Goal: Information Seeking & Learning: Learn about a topic

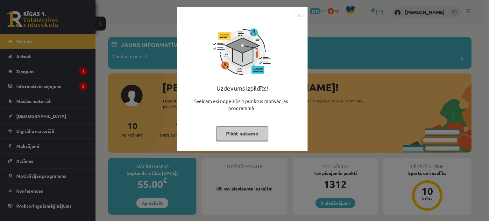
click at [245, 130] on button "Pildīt nākamo" at bounding box center [242, 133] width 52 height 15
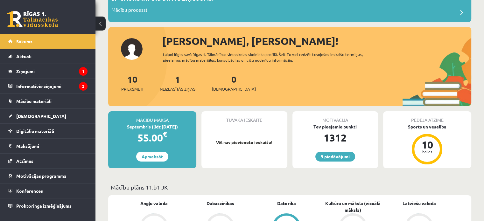
scroll to position [52, 0]
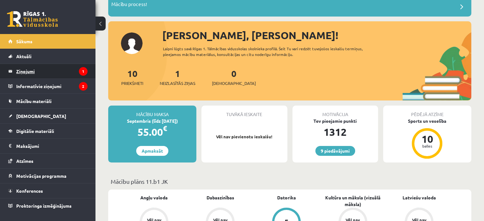
click at [76, 75] on legend "Ziņojumi 1" at bounding box center [51, 71] width 71 height 15
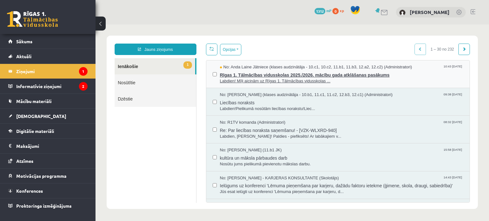
click at [343, 73] on span "Rīgas 1. Tālmācības vidusskolas 2025./2026. mācību gada atklāšanas pasākums" at bounding box center [341, 74] width 243 height 8
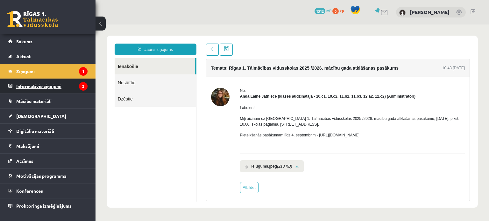
click at [69, 89] on legend "Informatīvie ziņojumi 2" at bounding box center [51, 86] width 71 height 15
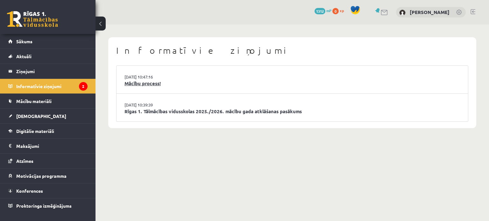
click at [145, 85] on link "Mācību process!" at bounding box center [291, 83] width 335 height 7
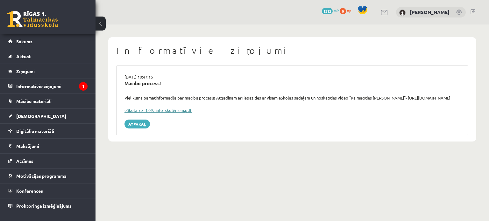
click at [187, 109] on link "eSkola_uz_1.09._info_skolēniem.pdf" at bounding box center [157, 110] width 67 height 5
click at [83, 87] on icon "1" at bounding box center [83, 86] width 9 height 9
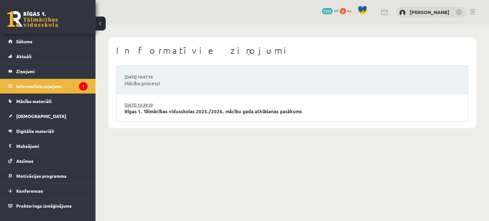
click at [160, 107] on link "[DATE] 10:39:39" at bounding box center [148, 105] width 48 height 6
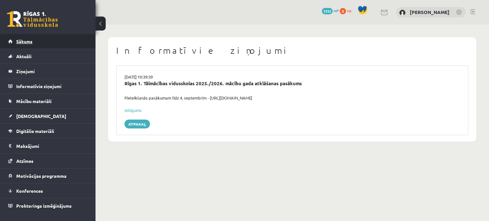
click at [81, 46] on link "Sākums" at bounding box center [47, 41] width 79 height 15
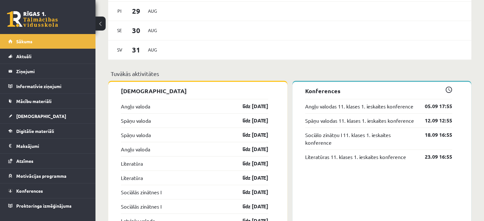
scroll to position [433, 0]
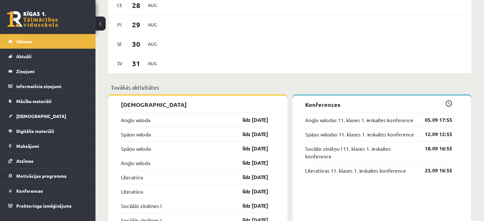
click at [350, 118] on link "Angļu valodas 11. klases 1. ieskaites konference" at bounding box center [359, 120] width 108 height 8
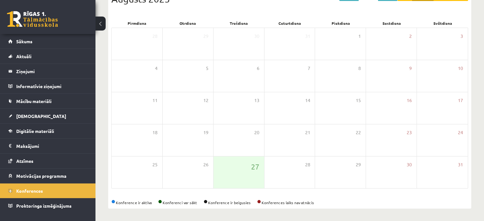
scroll to position [53, 0]
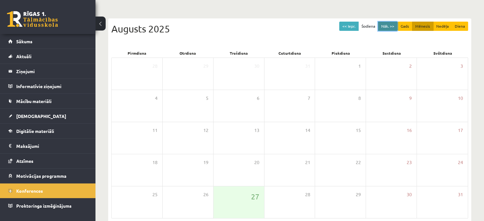
click at [396, 24] on button "Nāk. >>" at bounding box center [387, 26] width 19 height 9
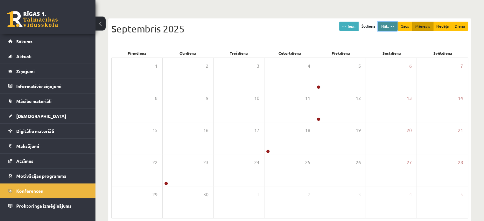
scroll to position [82, 0]
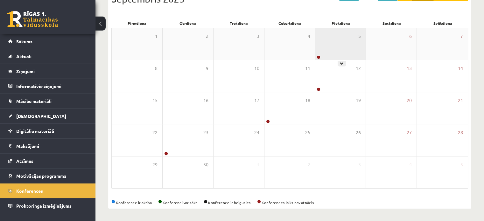
click at [338, 44] on div "5" at bounding box center [340, 44] width 51 height 32
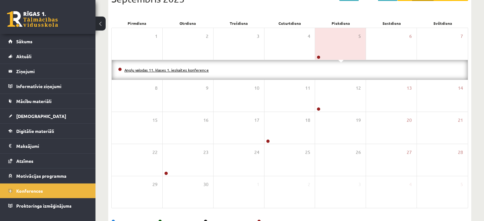
click at [201, 69] on link "Angļu valodas 11. klases 1. ieskaites konference" at bounding box center [166, 69] width 84 height 5
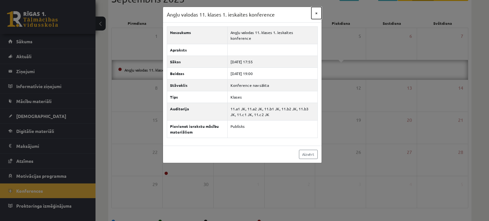
click at [317, 15] on button "×" at bounding box center [316, 13] width 10 height 12
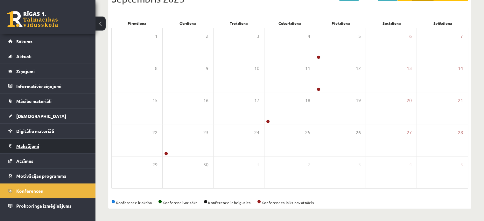
click at [59, 152] on legend "Maksājumi 0" at bounding box center [51, 146] width 71 height 15
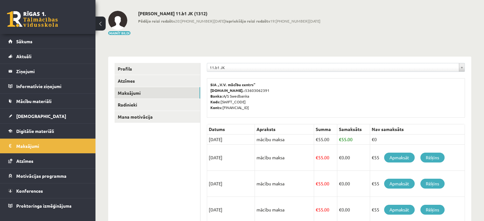
scroll to position [20, 0]
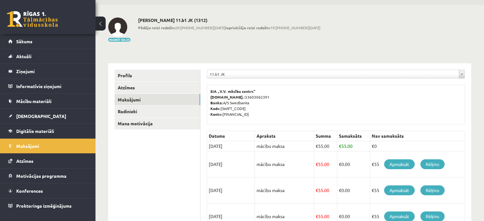
click at [34, 25] on link at bounding box center [32, 19] width 51 height 16
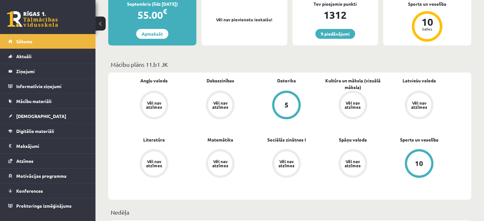
scroll to position [173, 0]
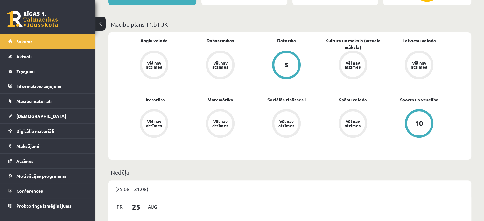
click at [418, 125] on div "10" at bounding box center [419, 123] width 8 height 7
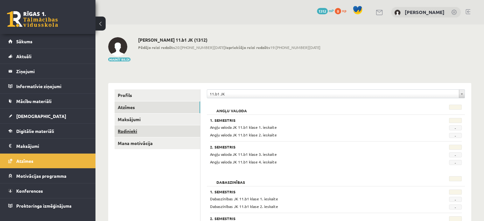
click at [128, 132] on link "Radinieki" at bounding box center [158, 131] width 86 height 12
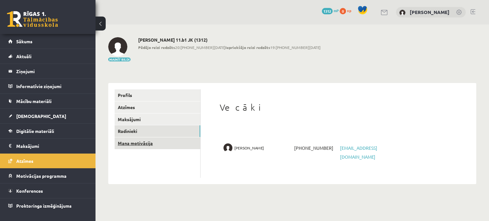
click at [130, 144] on link "Mana motivācija" at bounding box center [158, 143] width 86 height 12
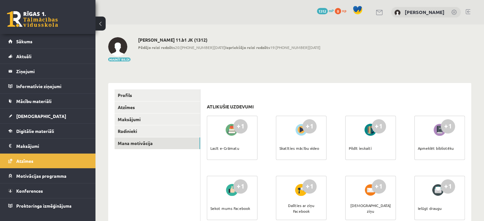
click at [249, 138] on div "+1 Lasīt e-Grāmatu" at bounding box center [232, 138] width 51 height 44
drag, startPoint x: 237, startPoint y: 130, endPoint x: 228, endPoint y: 137, distance: 10.8
click at [228, 137] on div at bounding box center [232, 130] width 18 height 15
click at [45, 46] on link "Sākums" at bounding box center [47, 41] width 79 height 15
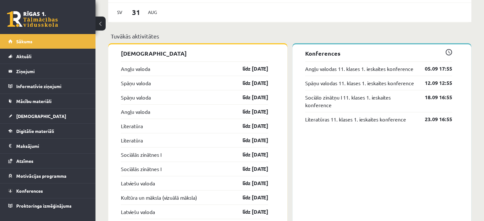
scroll to position [486, 0]
